Goal: Information Seeking & Learning: Learn about a topic

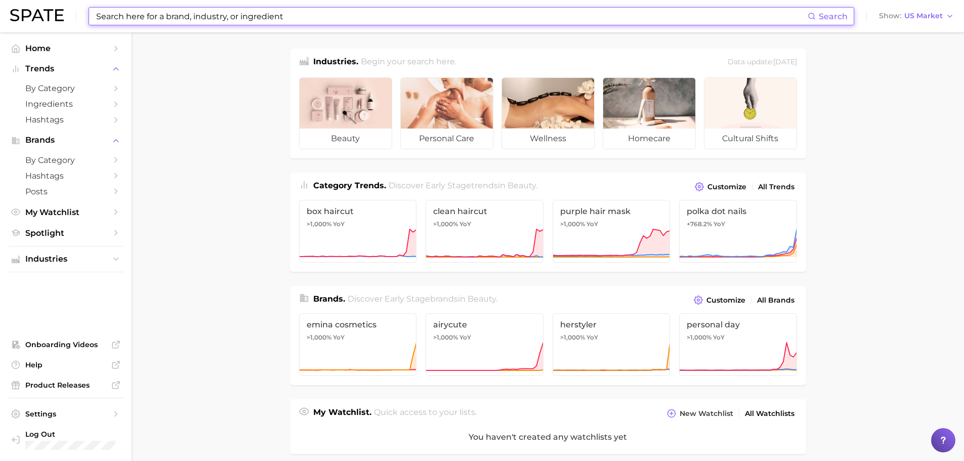
click at [279, 17] on input at bounding box center [451, 16] width 712 height 17
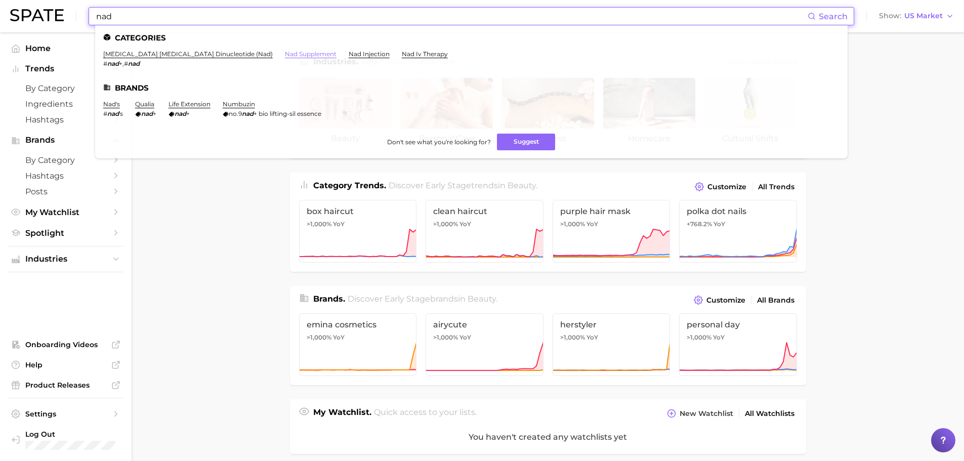
type input "nad"
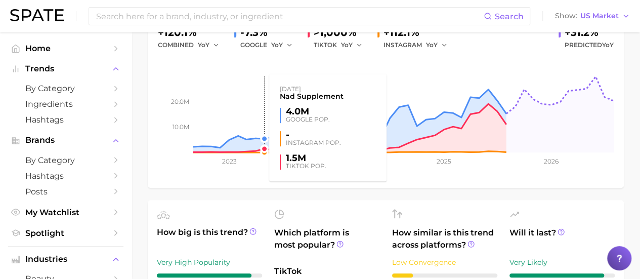
scroll to position [101, 0]
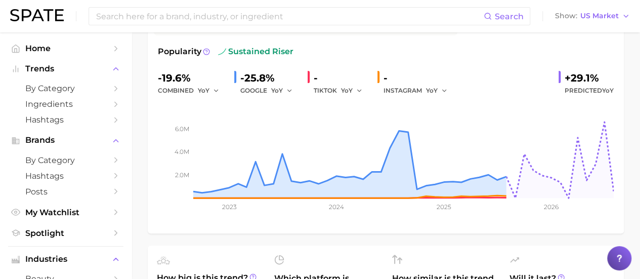
scroll to position [101, 0]
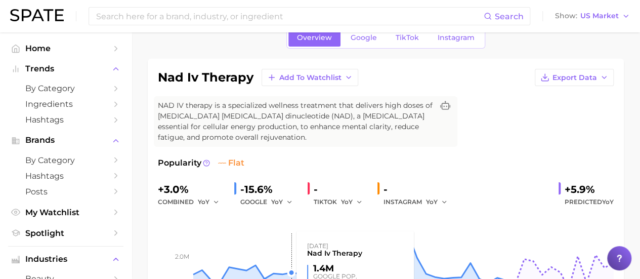
scroll to position [51, 0]
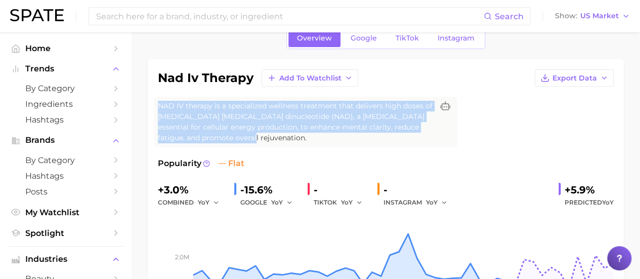
drag, startPoint x: 158, startPoint y: 107, endPoint x: 268, endPoint y: 137, distance: 113.9
click at [268, 137] on span "NAD IV therapy is a specialized wellness treatment that delivers high doses of …" at bounding box center [295, 122] width 275 height 42
copy span "NAD IV therapy is a specialized wellness treatment that delivers high doses of …"
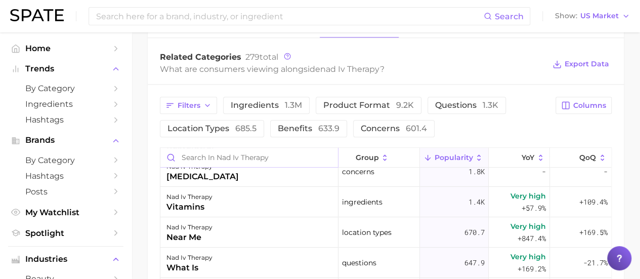
scroll to position [152, 0]
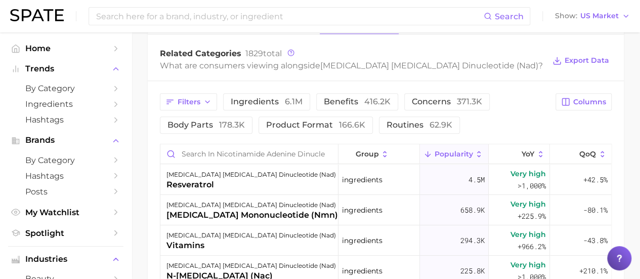
scroll to position [405, 0]
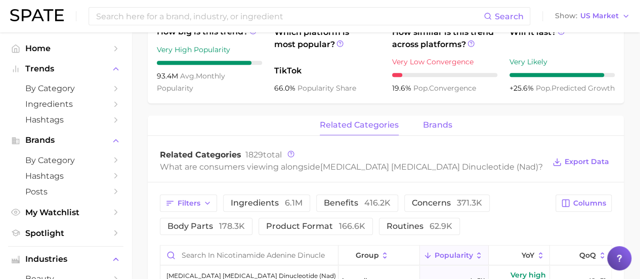
click at [428, 120] on span "brands" at bounding box center [437, 124] width 29 height 9
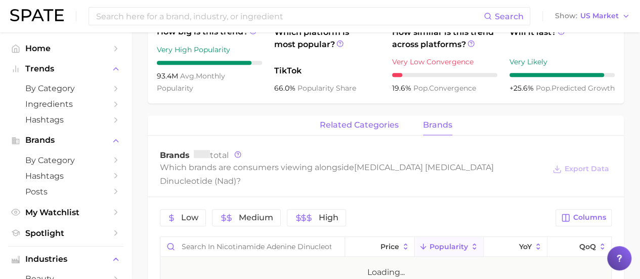
click at [357, 120] on span "related categories" at bounding box center [359, 124] width 79 height 9
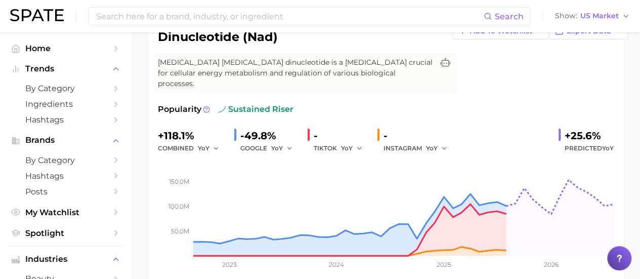
scroll to position [51, 0]
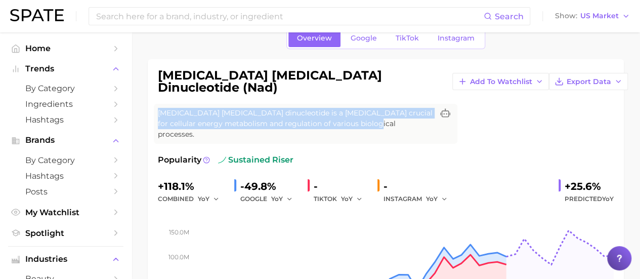
drag, startPoint x: 364, startPoint y: 114, endPoint x: 160, endPoint y: 104, distance: 204.1
click at [160, 108] on span "Nicotinamide adenine dinucleotide is a coenzyme crucial for cellular energy met…" at bounding box center [295, 124] width 275 height 32
copy span "Nicotinamide adenine dinucleotide is a coenzyme crucial for cellular energy met…"
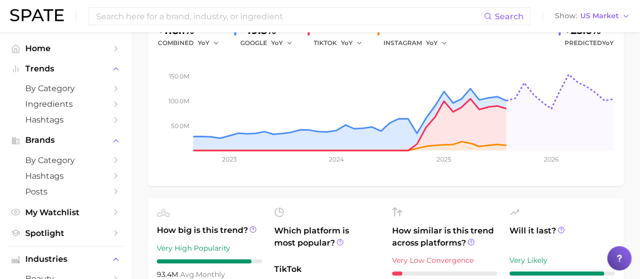
scroll to position [303, 0]
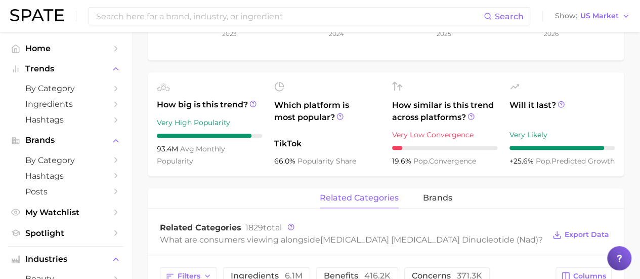
scroll to position [354, 0]
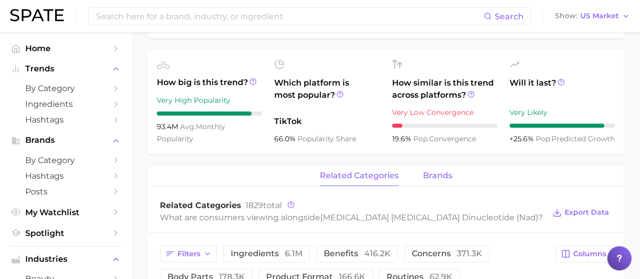
click at [438, 171] on span "brands" at bounding box center [437, 175] width 29 height 9
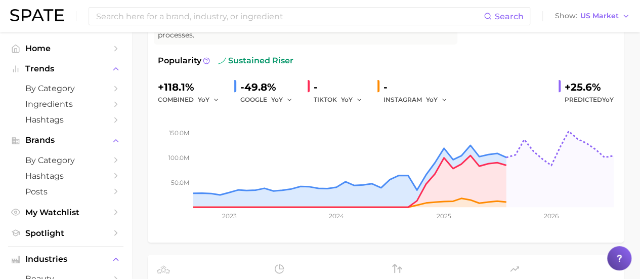
scroll to position [33, 0]
